Goal: Task Accomplishment & Management: Manage account settings

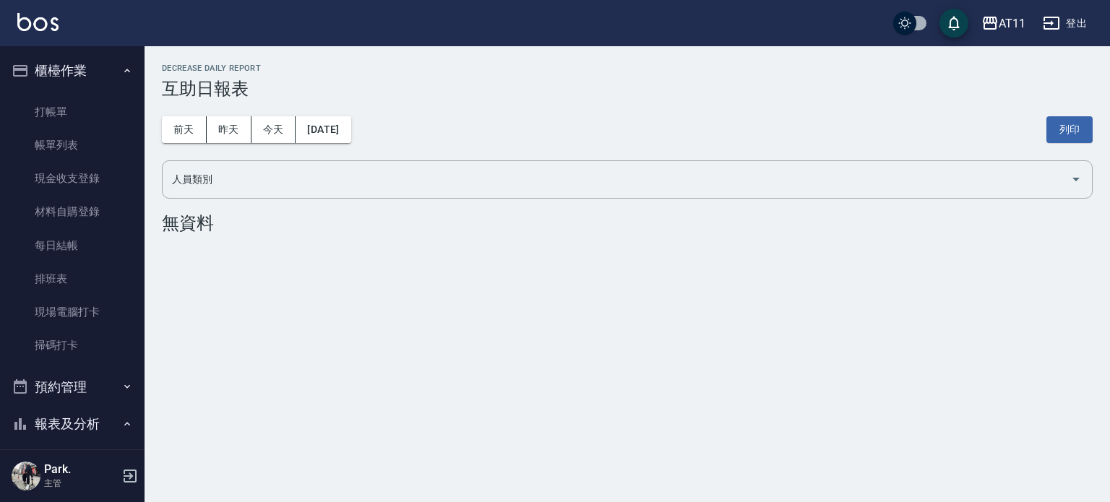
scroll to position [289, 0]
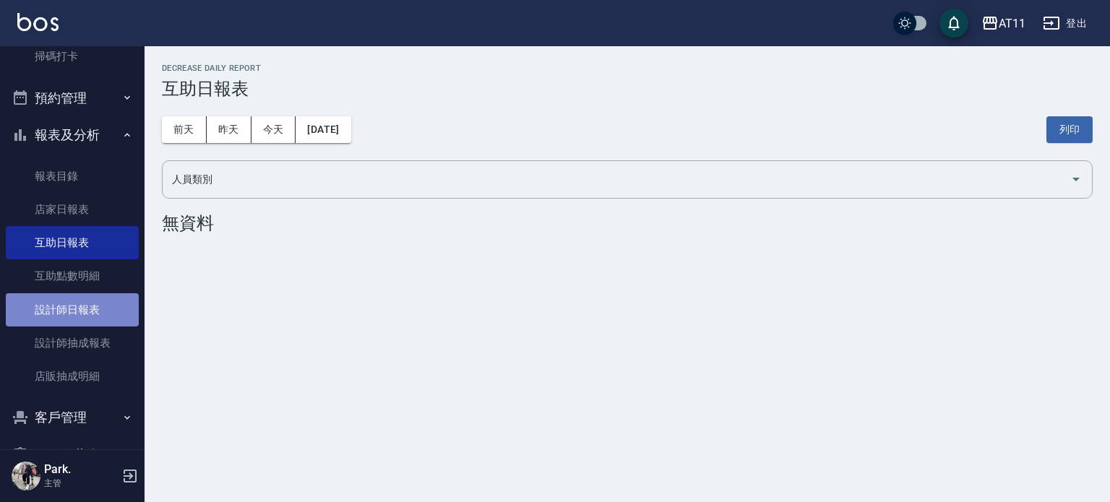
click at [87, 305] on link "設計師日報表" at bounding box center [72, 309] width 133 height 33
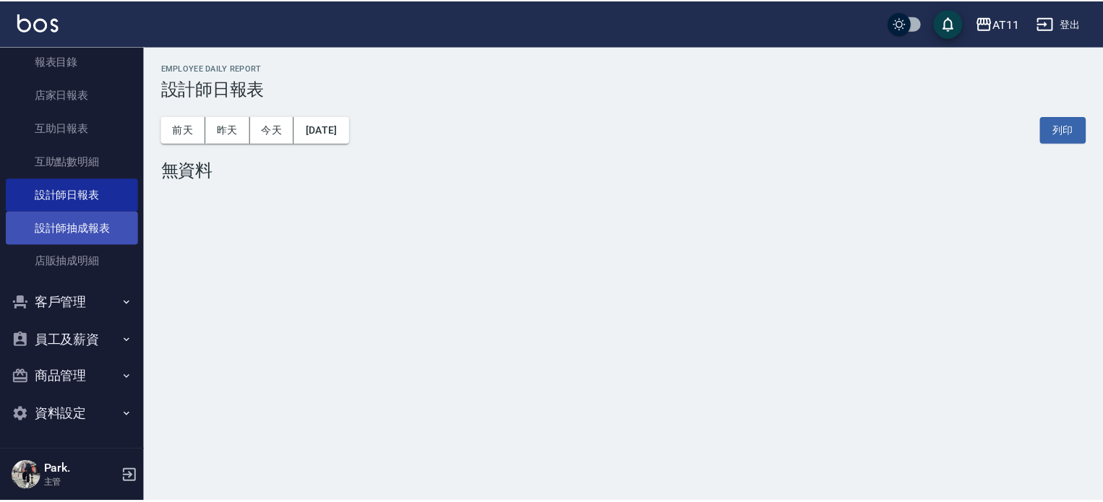
scroll to position [405, 0]
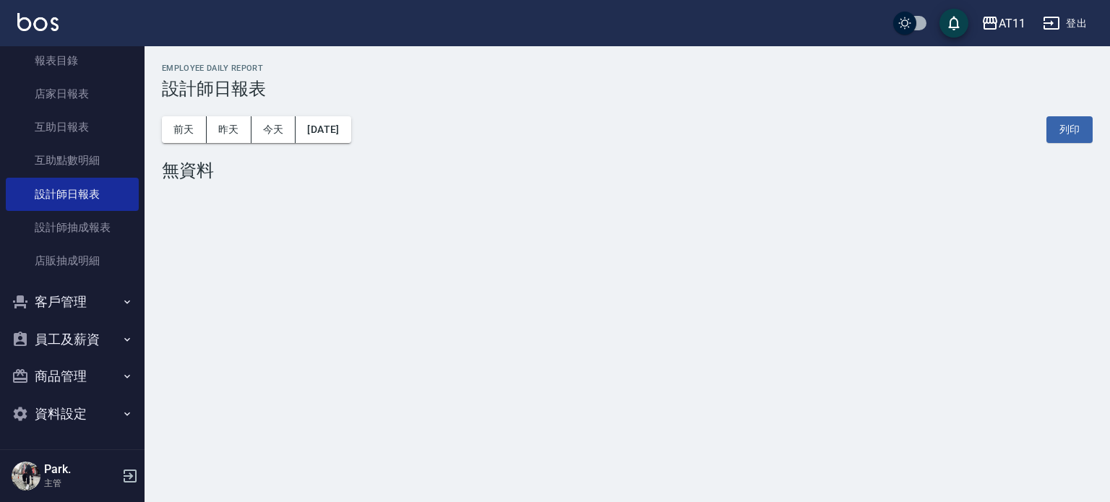
click at [86, 307] on button "客戶管理" at bounding box center [72, 302] width 133 height 38
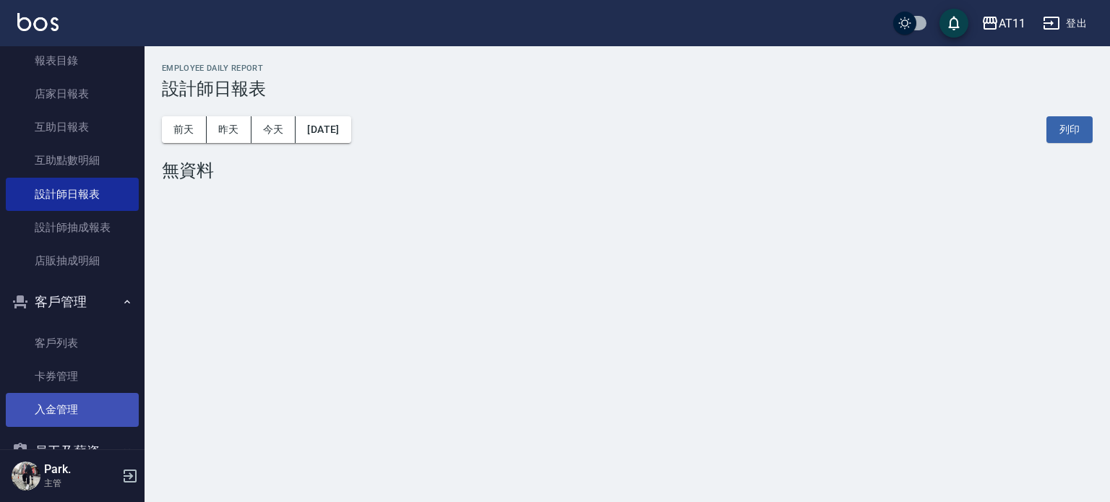
click at [38, 415] on link "入金管理" at bounding box center [72, 409] width 133 height 33
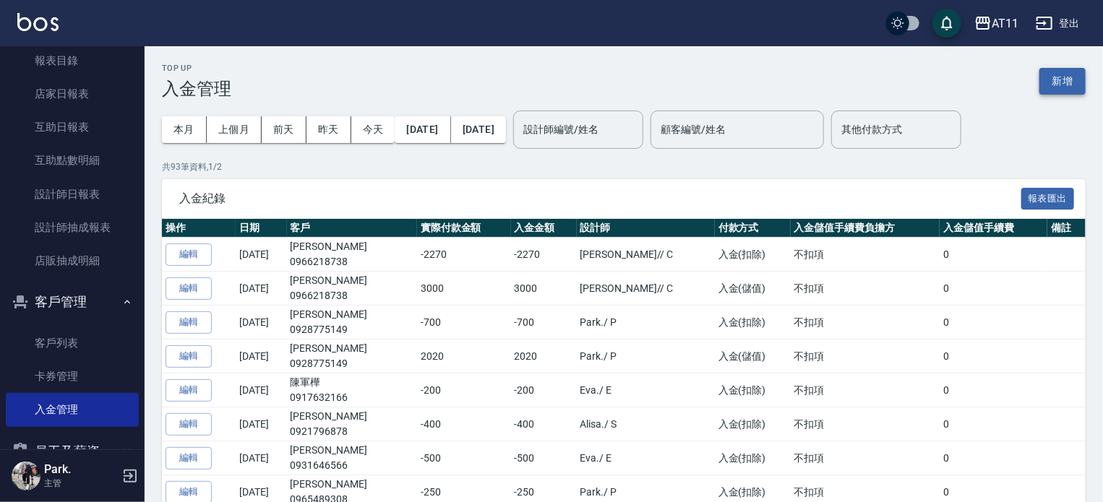
click at [1062, 74] on button "新增" at bounding box center [1062, 81] width 46 height 27
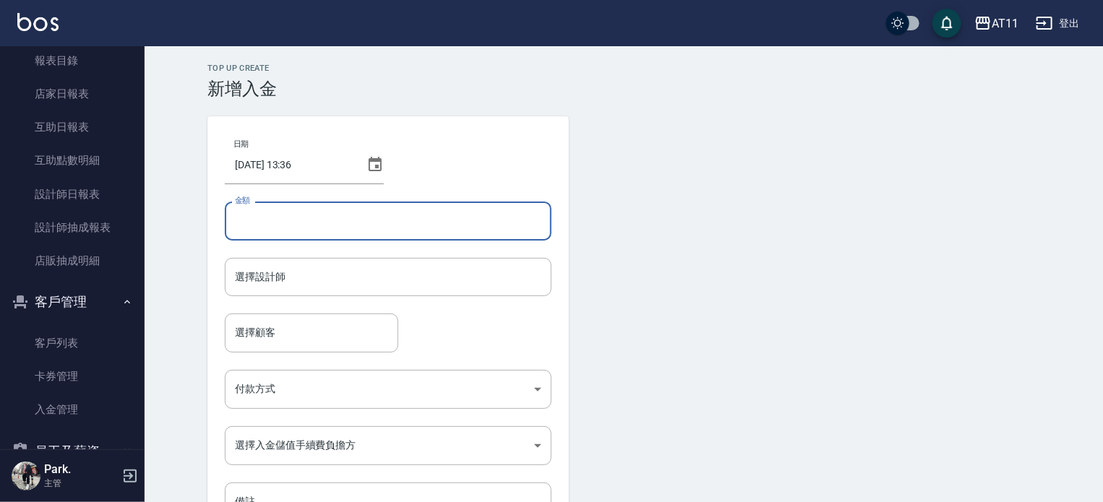
click at [369, 222] on input "金額" at bounding box center [388, 221] width 327 height 39
type input "-300"
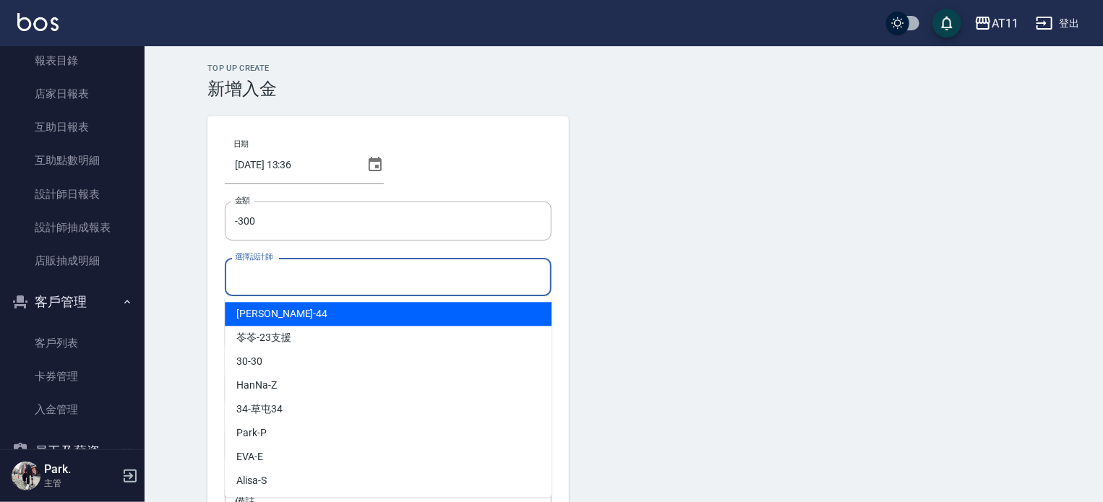
click at [308, 283] on input "選擇設計師" at bounding box center [388, 277] width 314 height 25
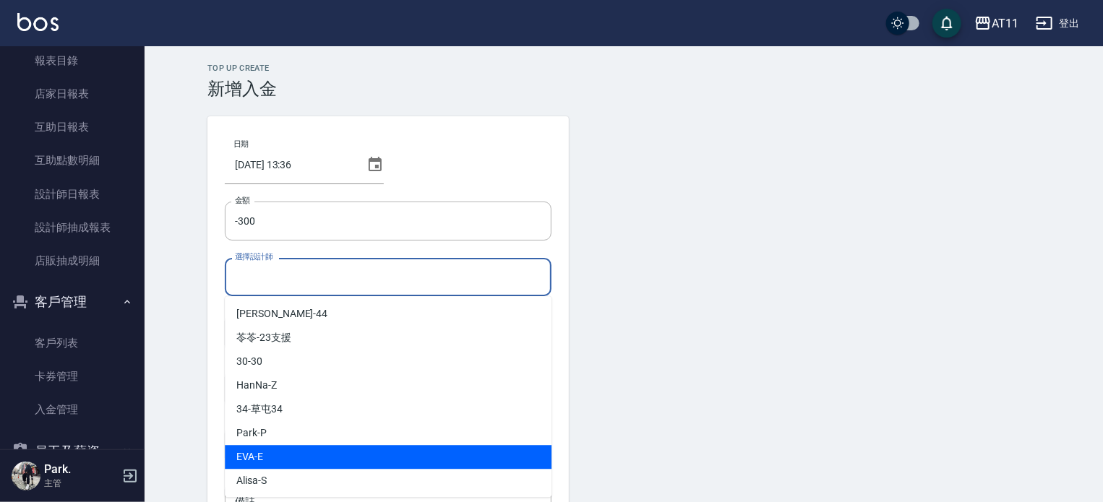
click at [311, 450] on div "[PERSON_NAME] -E" at bounding box center [388, 457] width 327 height 24
type input "EVA-E"
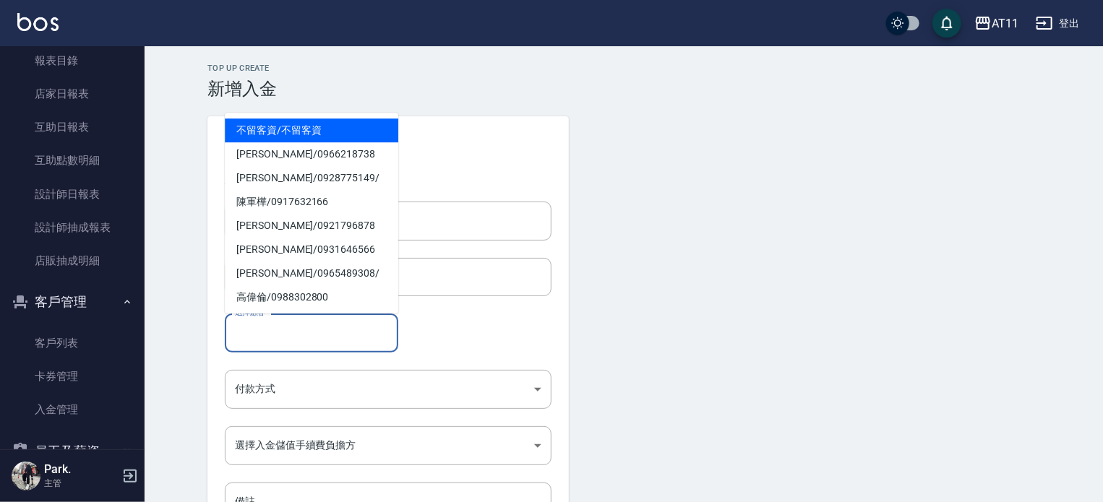
click at [255, 340] on input "選擇顧客" at bounding box center [311, 332] width 160 height 25
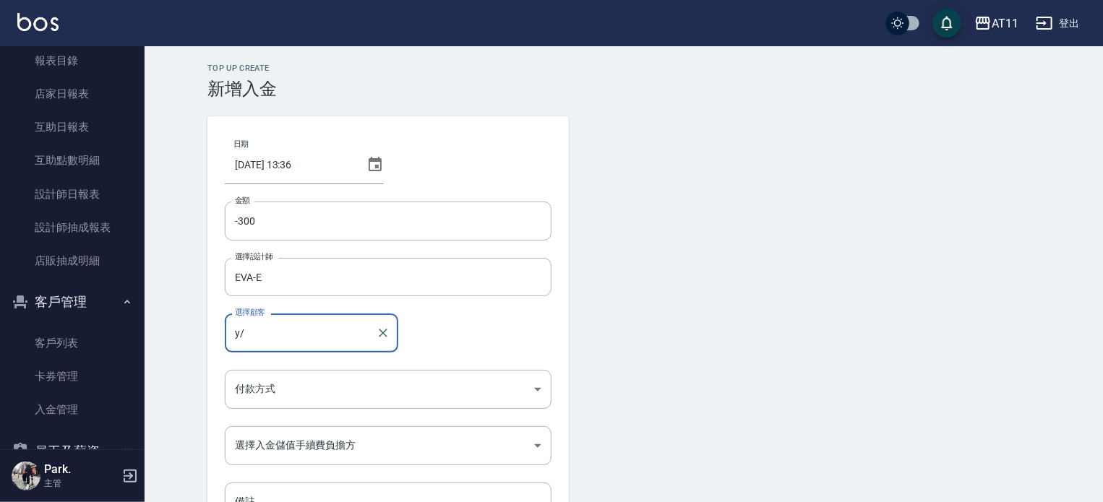
type input "y"
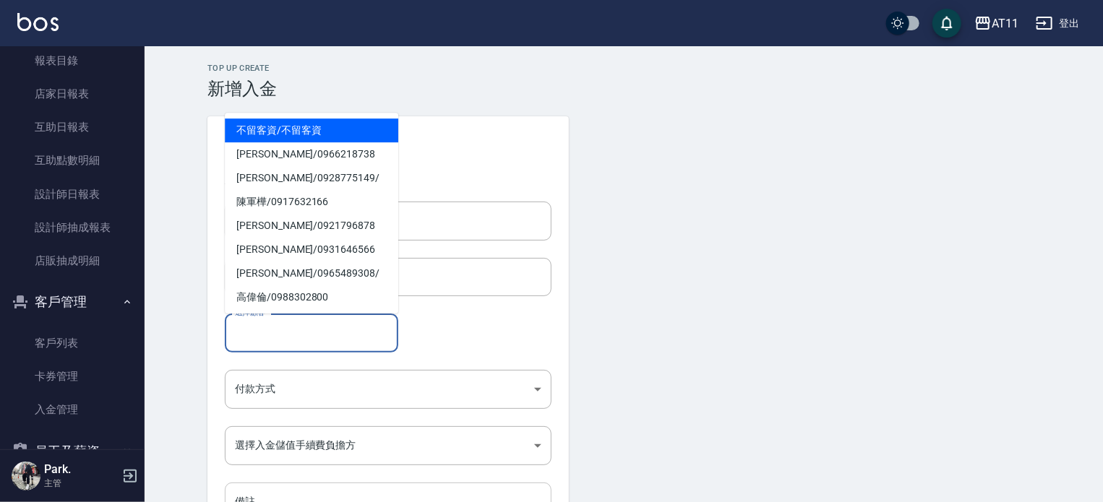
type input "ㄔ"
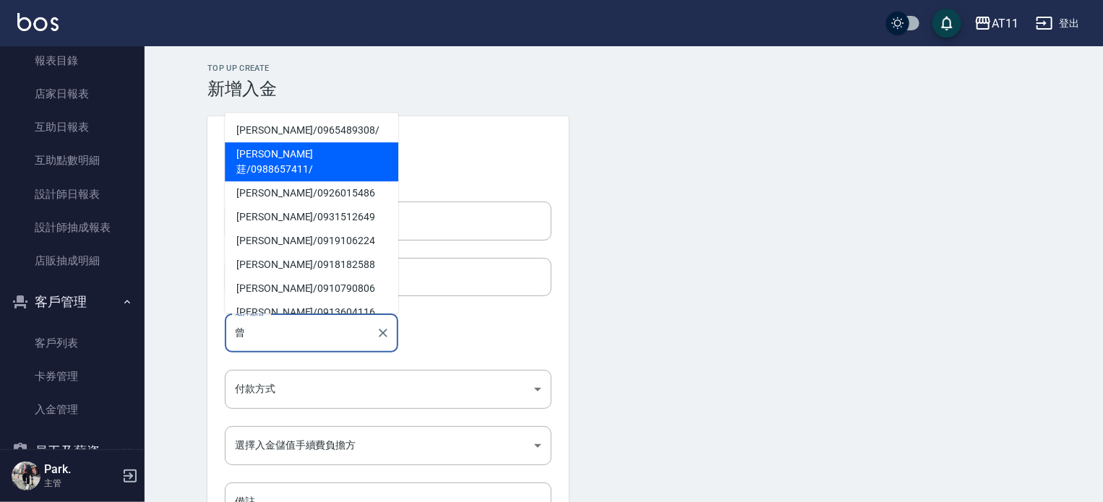
click at [282, 149] on span "[PERSON_NAME]莛 / 0988657411 /" at bounding box center [311, 161] width 173 height 39
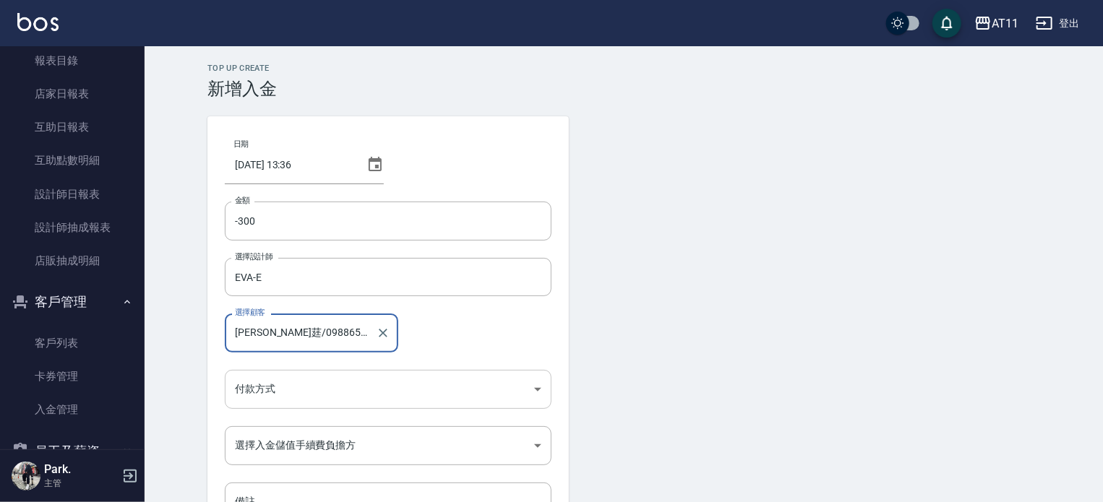
type input "[PERSON_NAME]莛/0988657411/"
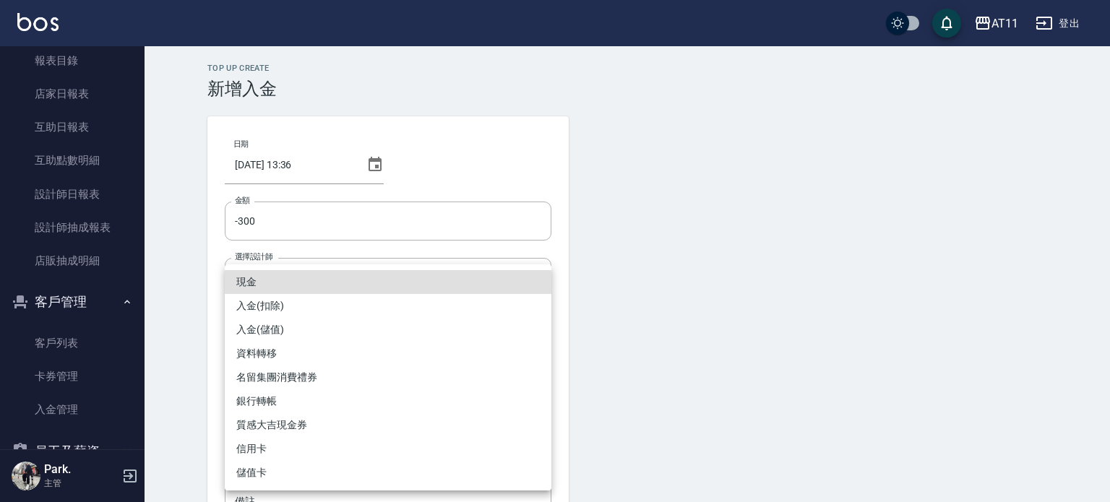
click at [296, 395] on body "AT11 登出 櫃檯作業 打帳單 帳單列表 現金收支登錄 材料自購登錄 每日結帳 排班表 現場電腦打卡 掃碼打卡 預約管理 預約管理 單日預約紀錄 單週預約紀…" at bounding box center [555, 300] width 1110 height 600
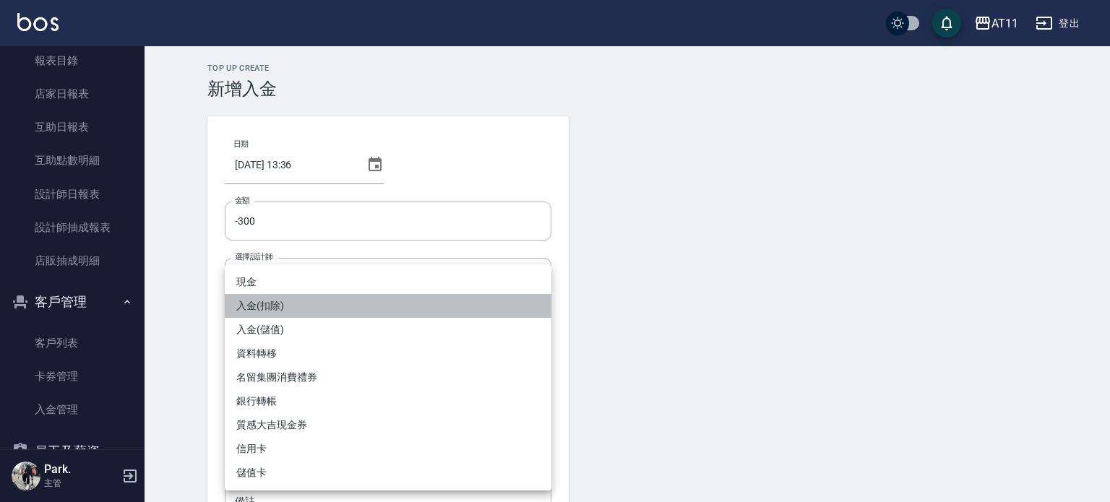
click at [272, 311] on li "入金(扣除)" at bounding box center [388, 306] width 327 height 24
type input "入金(扣除)"
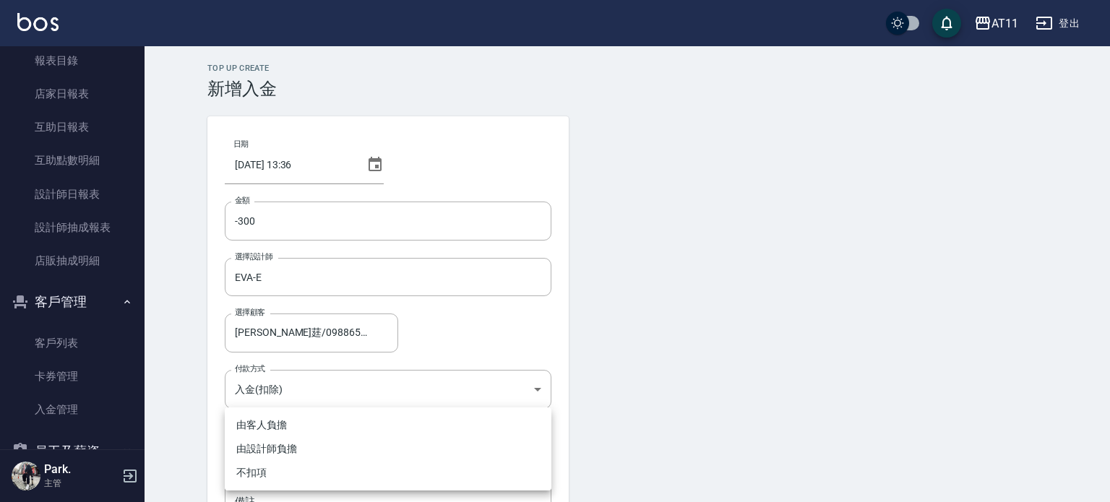
click at [290, 437] on body "AT11 登出 櫃檯作業 打帳單 帳單列表 現金收支登錄 材料自購登錄 每日結帳 排班表 現場電腦打卡 掃碼打卡 預約管理 預約管理 單日預約紀錄 單週預約紀…" at bounding box center [555, 300] width 1110 height 600
click at [272, 473] on li "不扣項" at bounding box center [388, 473] width 327 height 24
type input "WITHOUTHANDLINGFEE"
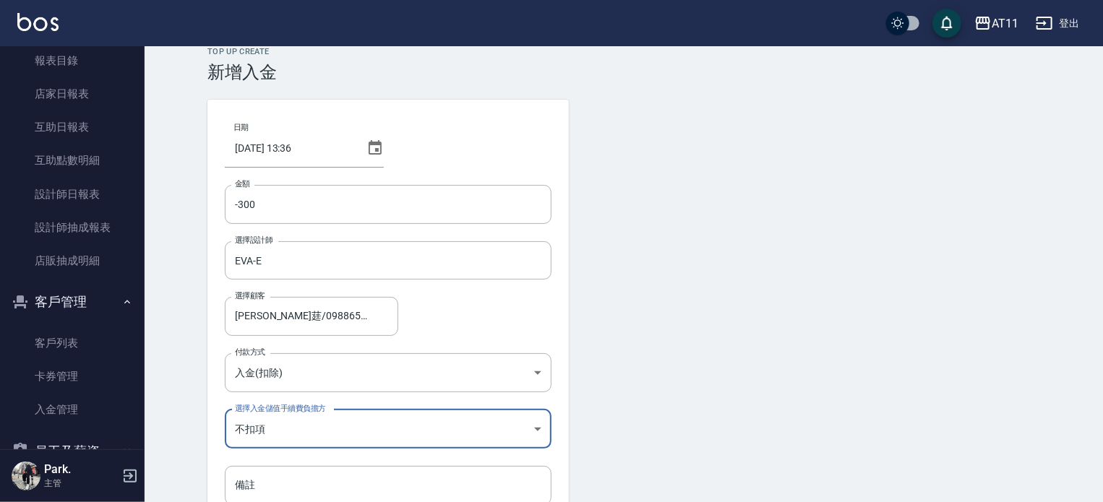
scroll to position [98, 0]
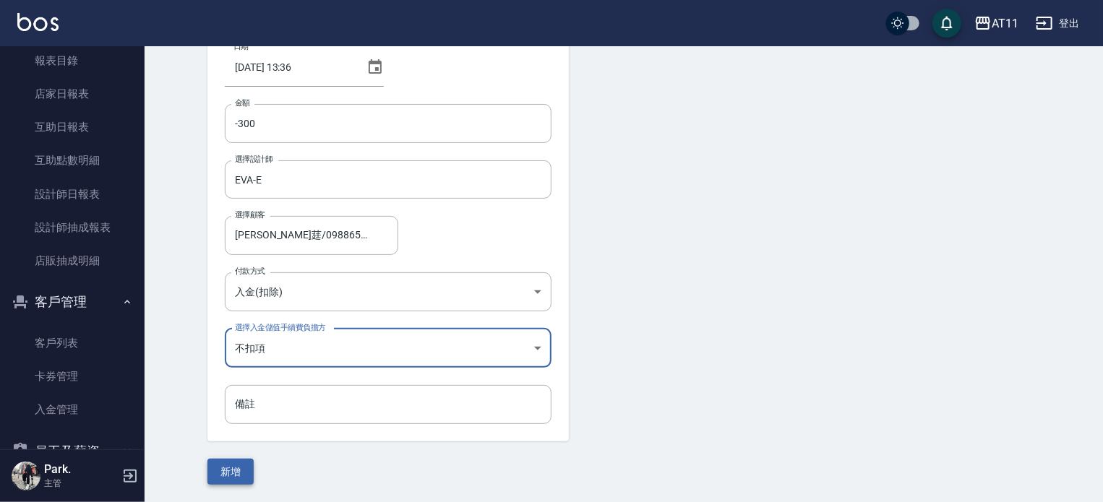
click at [236, 468] on button "新增" at bounding box center [230, 472] width 46 height 27
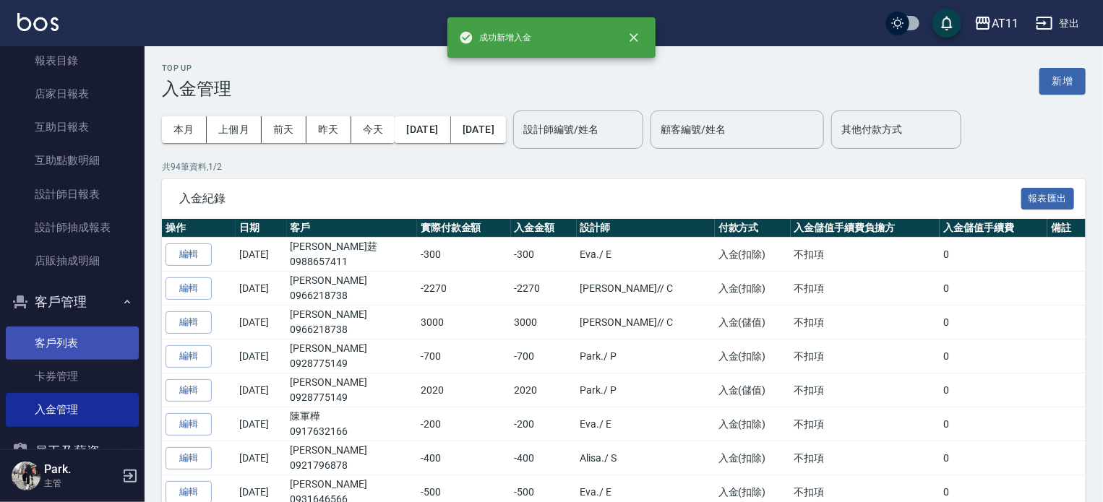
click at [90, 334] on link "客戶列表" at bounding box center [72, 343] width 133 height 33
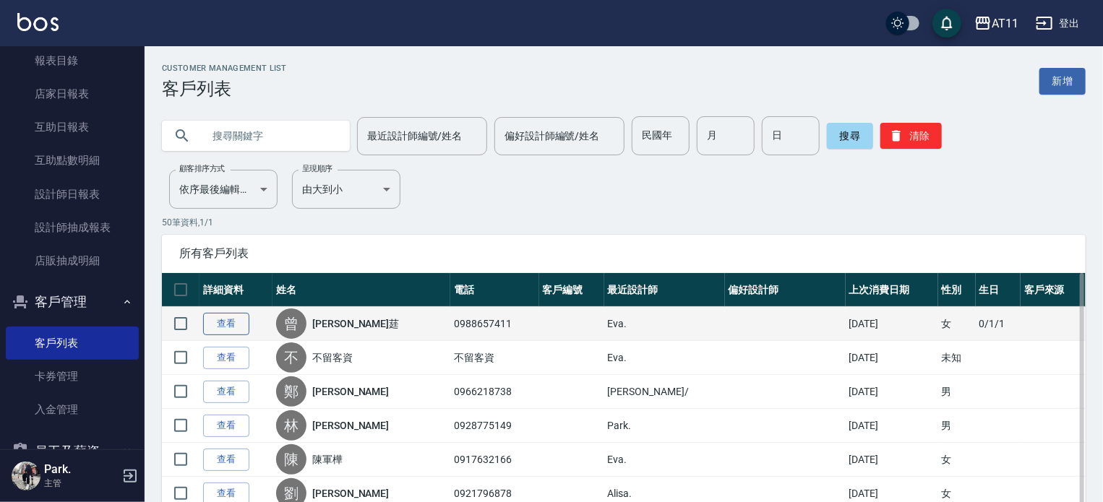
click at [228, 320] on link "查看" at bounding box center [226, 324] width 46 height 22
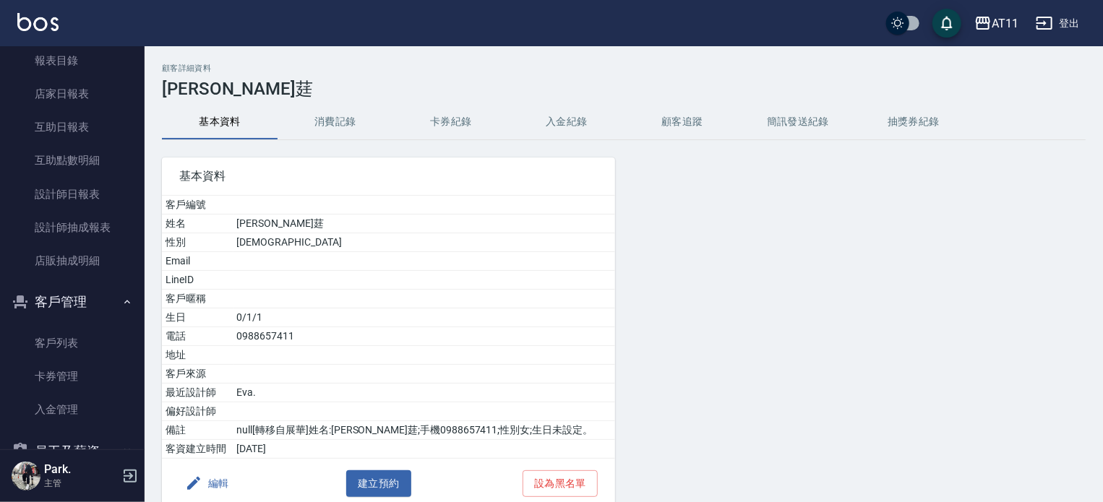
click at [572, 118] on button "入金紀錄" at bounding box center [567, 122] width 116 height 35
